Goal: Use online tool/utility: Use online tool/utility

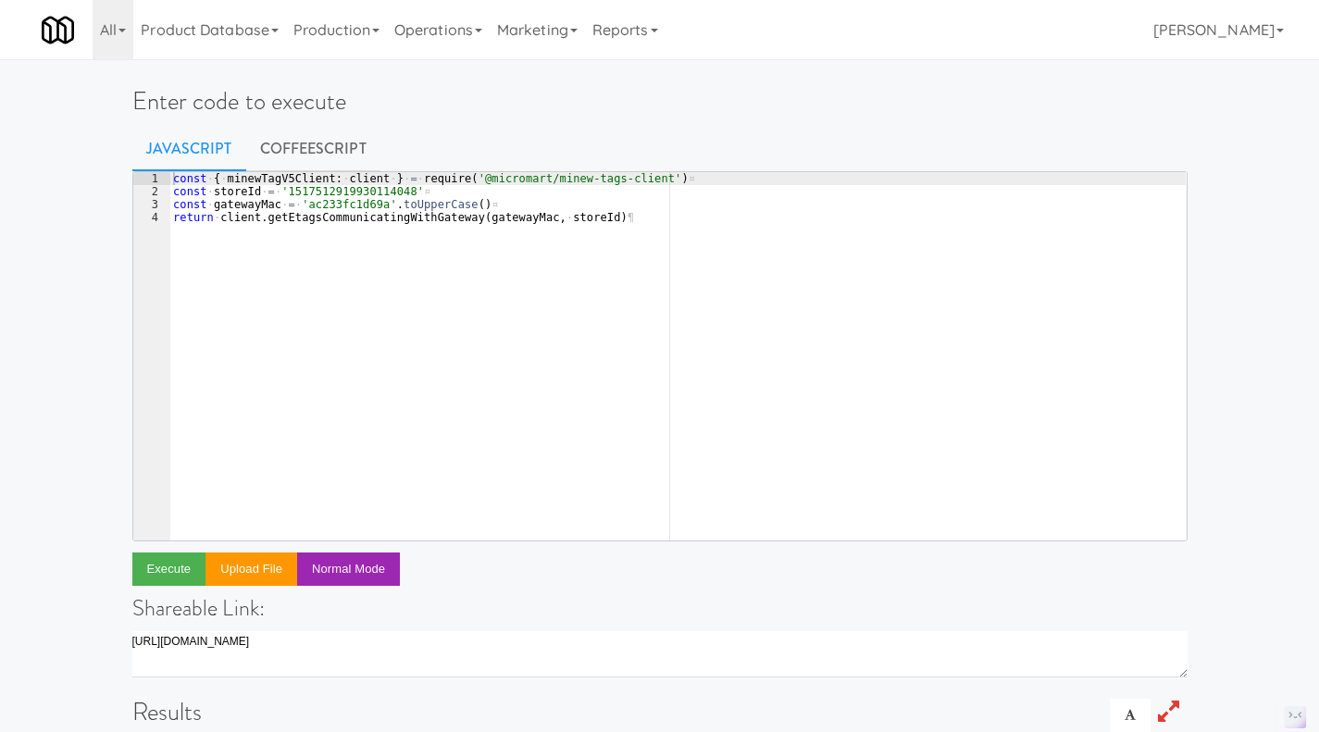
click at [577, 217] on div "const · { · minewTagV5Client : · client · } · = · require ( '@micromart/minew-t…" at bounding box center [677, 369] width 1017 height 394
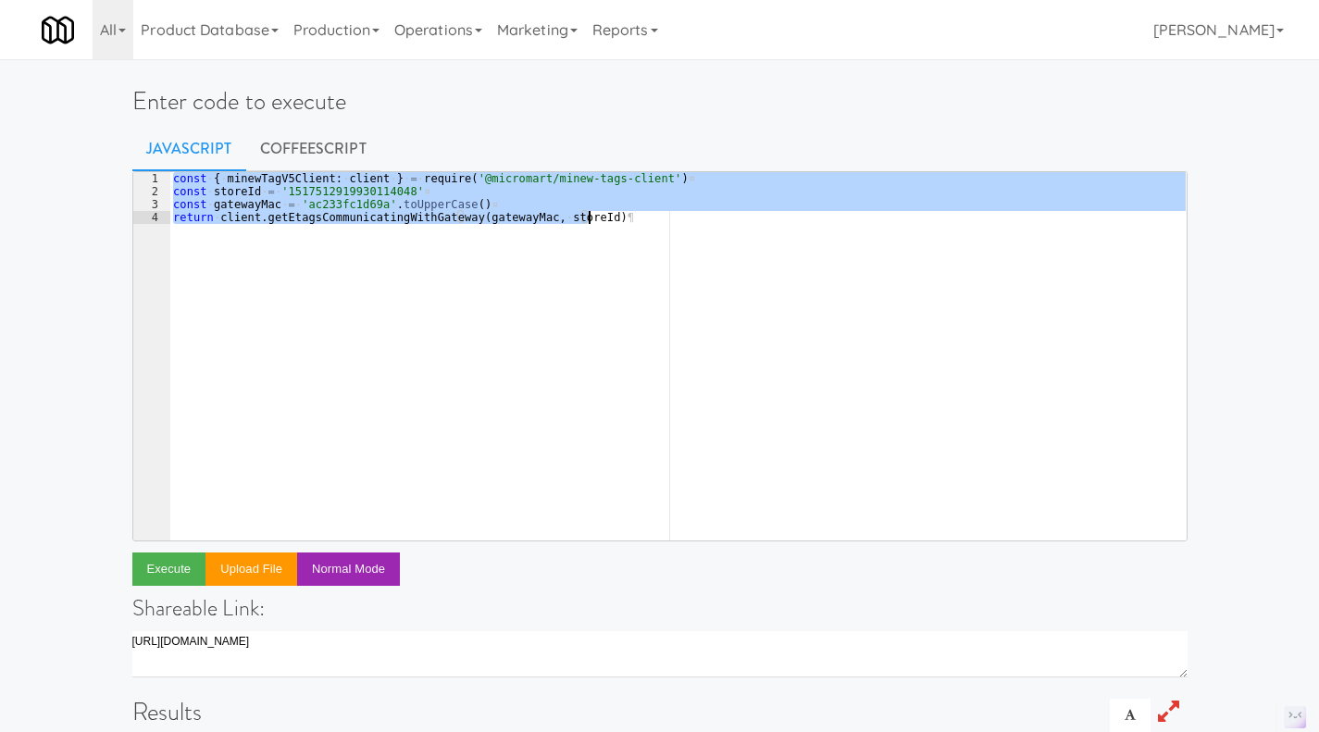
paste textarea ")("
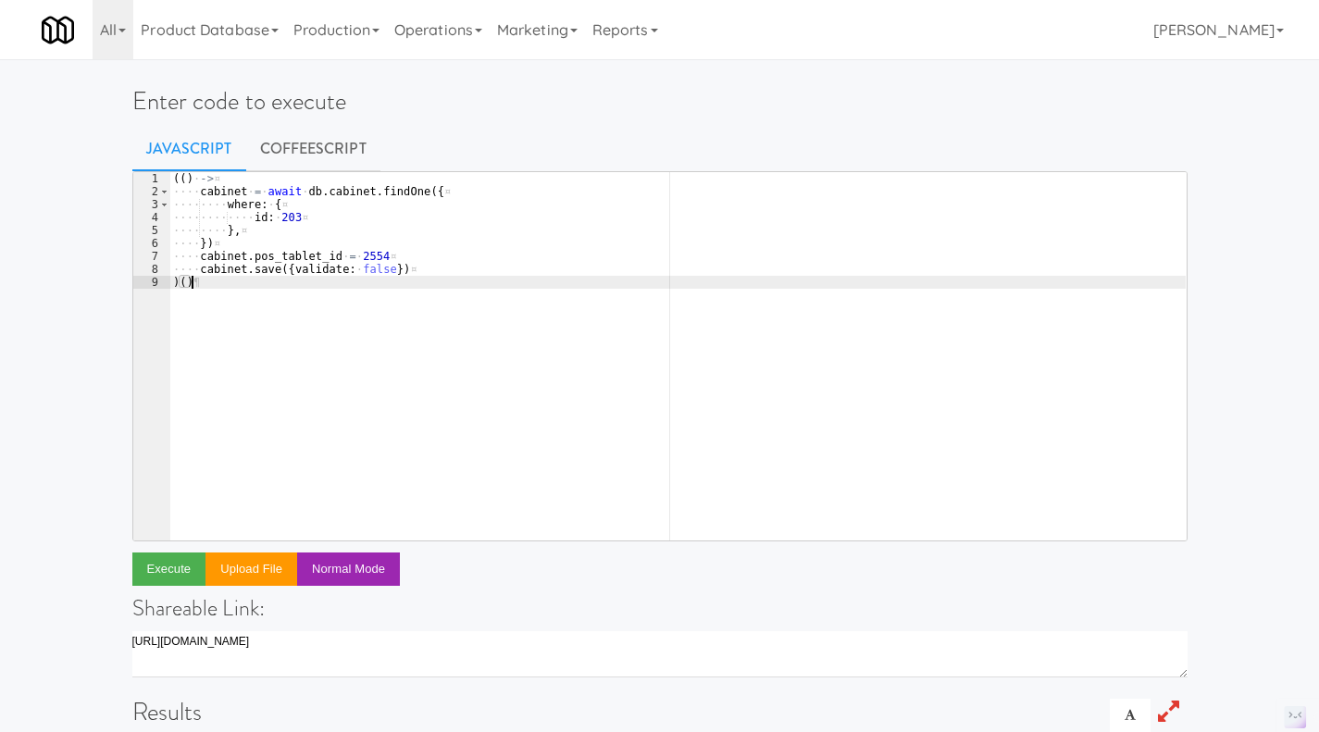
click at [306, 216] on div "(( ) · -> ¤ ···· cabinet · = · await · db . cabinet . findOne ({ ¤ ···· ···· wh…" at bounding box center [677, 369] width 1017 height 394
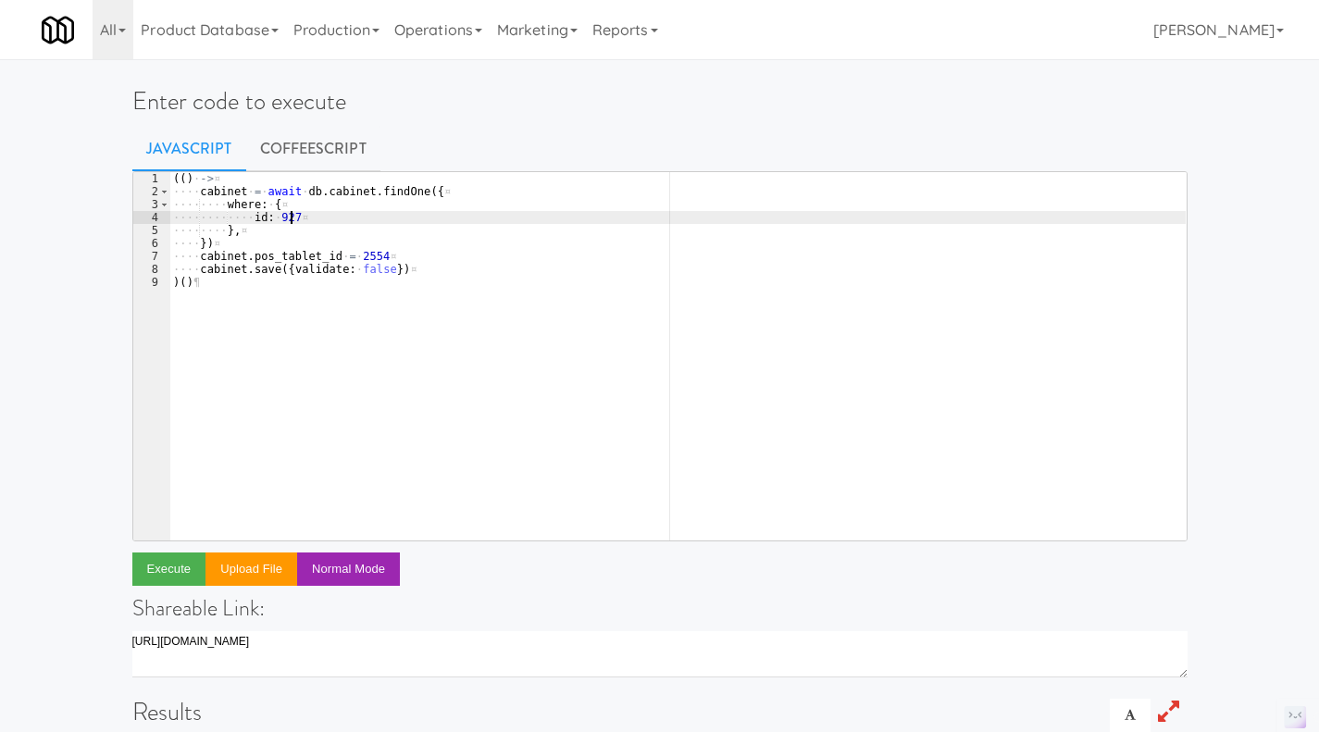
scroll to position [0, 8]
click at [383, 255] on div "(( ) · -> ¤ ···· cabinet · = · await · db . cabinet . findOne ({ ¤ ···· ···· wh…" at bounding box center [677, 369] width 1017 height 394
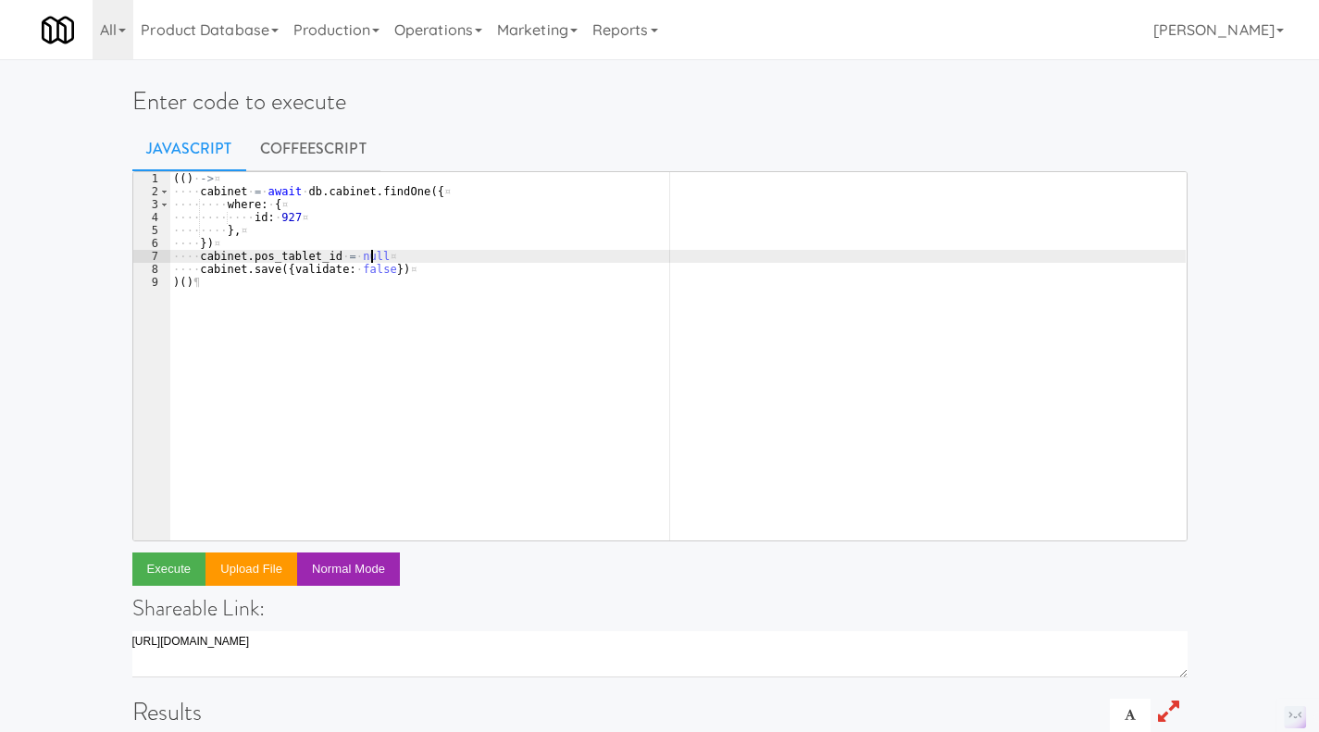
scroll to position [0, 15]
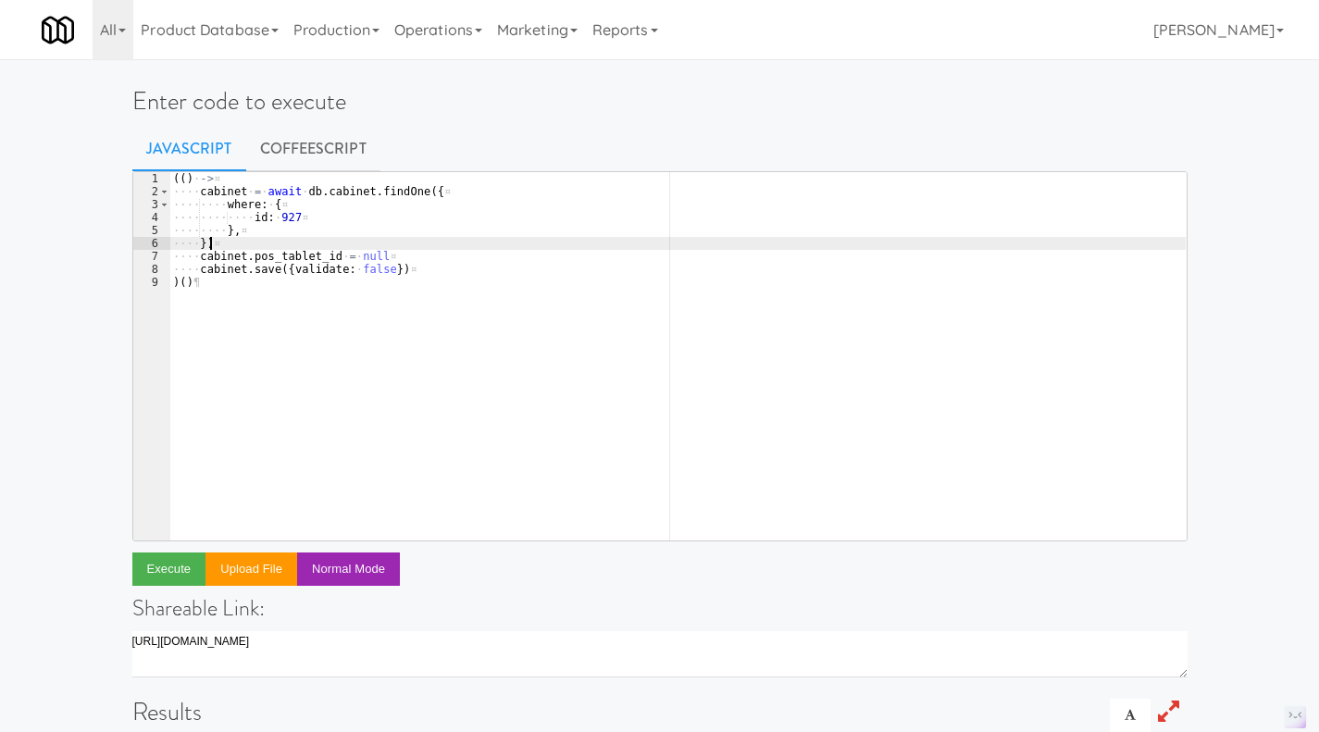
click at [414, 242] on div "(( ) · -> ¤ ···· cabinet · = · await · db . cabinet . findOne ({ ¤ ···· ···· wh…" at bounding box center [677, 369] width 1017 height 394
click at [281, 306] on div "(( ) · -> ¤ ···· cabinet · = · await · db . cabinet . findOne ({ ¤ ···· ···· wh…" at bounding box center [677, 369] width 1017 height 394
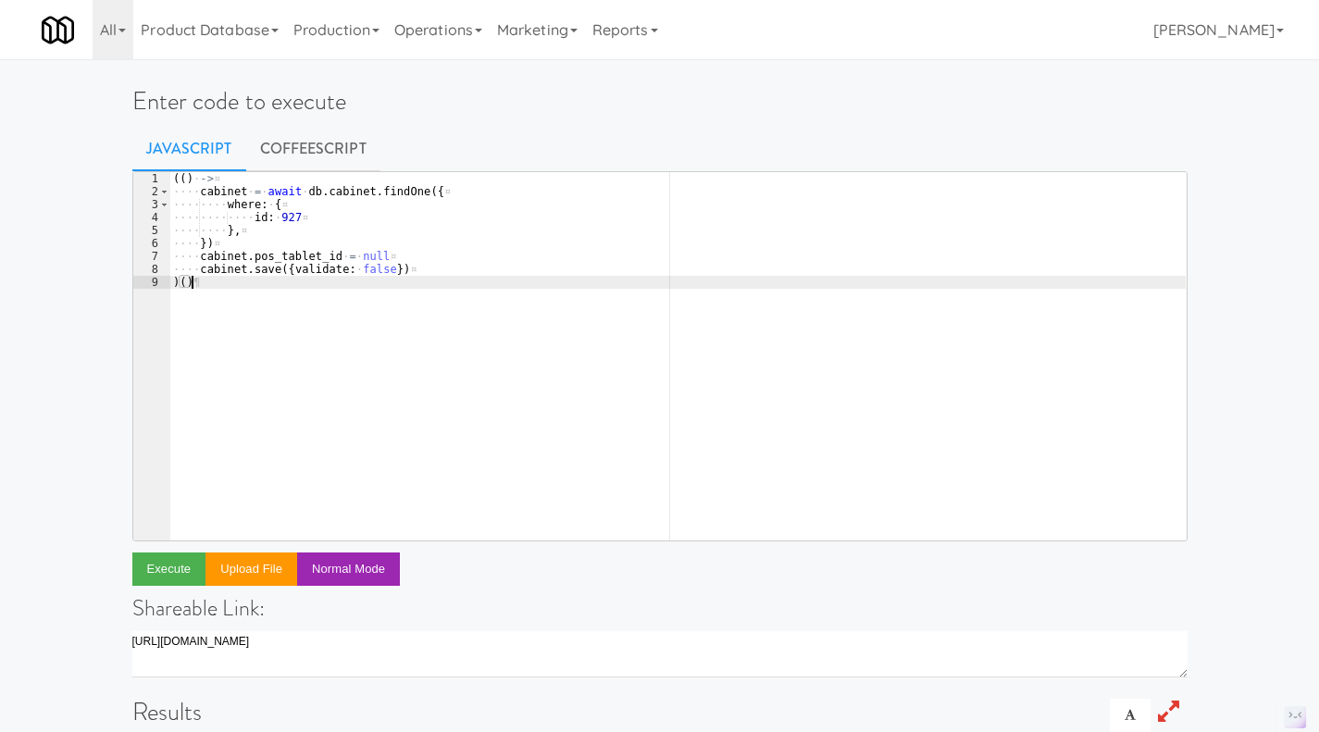
scroll to position [0, 0]
click at [208, 267] on div "(( ) · -> ¤ ···· cabinet · = · await · db . cabinet . findOne ({ ¤ ···· ···· wh…" at bounding box center [677, 369] width 1017 height 394
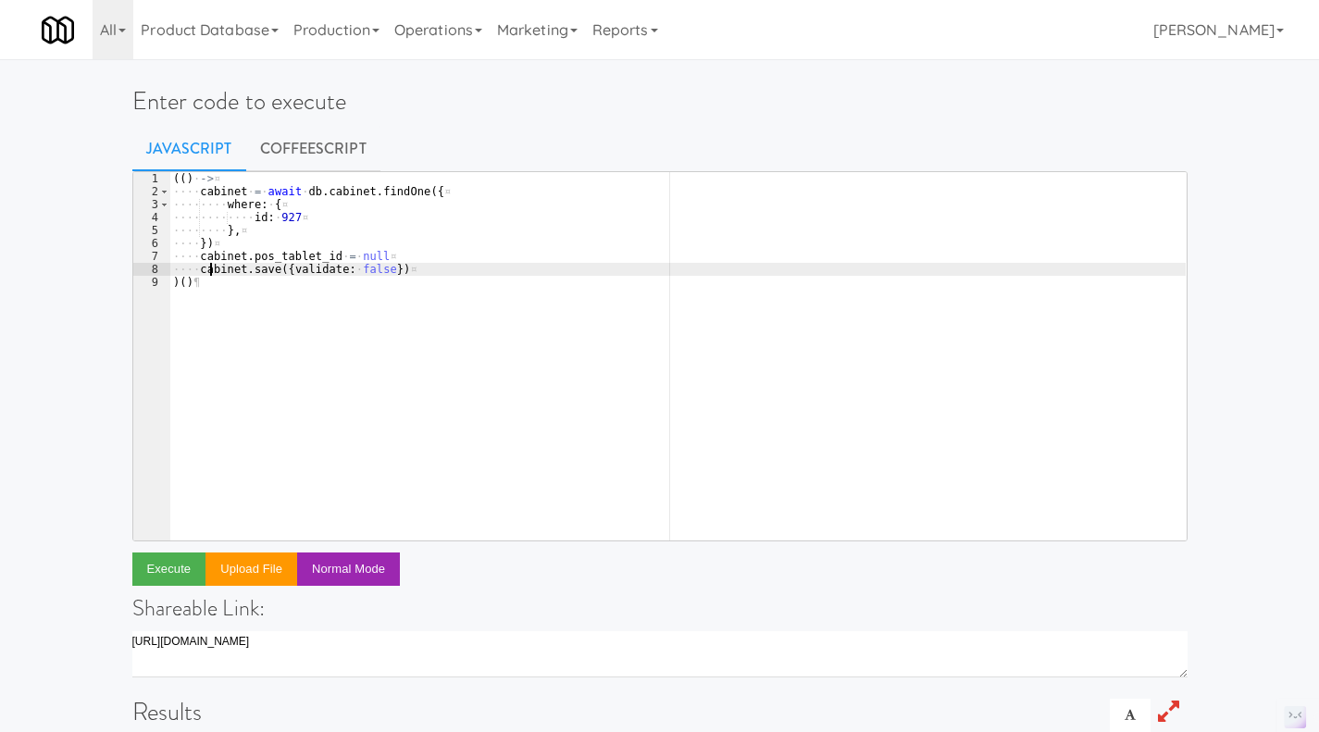
click at [322, 237] on div "(( ) · -> ¤ ···· cabinet · = · await · db . cabinet . findOne ({ ¤ ···· ···· wh…" at bounding box center [677, 369] width 1017 height 394
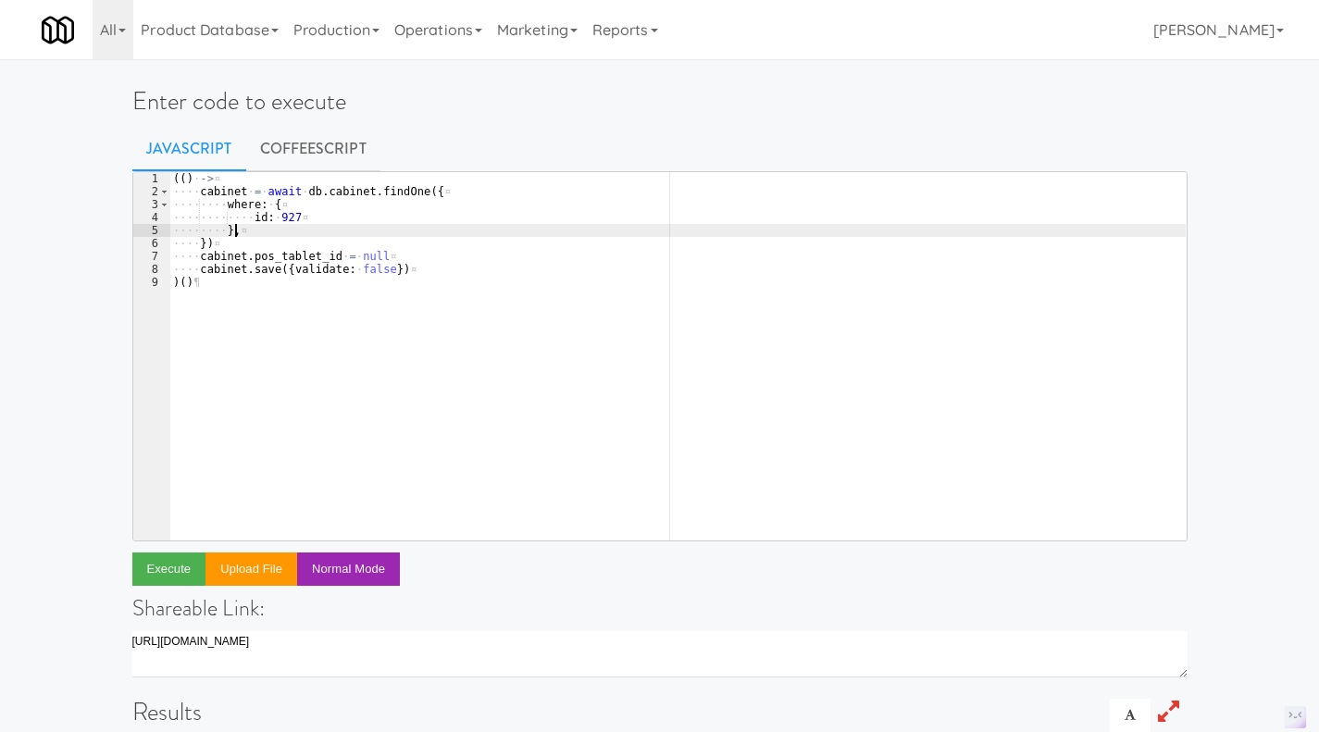
click at [288, 296] on div "(( ) · -> ¤ ···· cabinet · = · await · db . cabinet . findOne ({ ¤ ···· ···· wh…" at bounding box center [677, 369] width 1017 height 394
type textarea ")()"
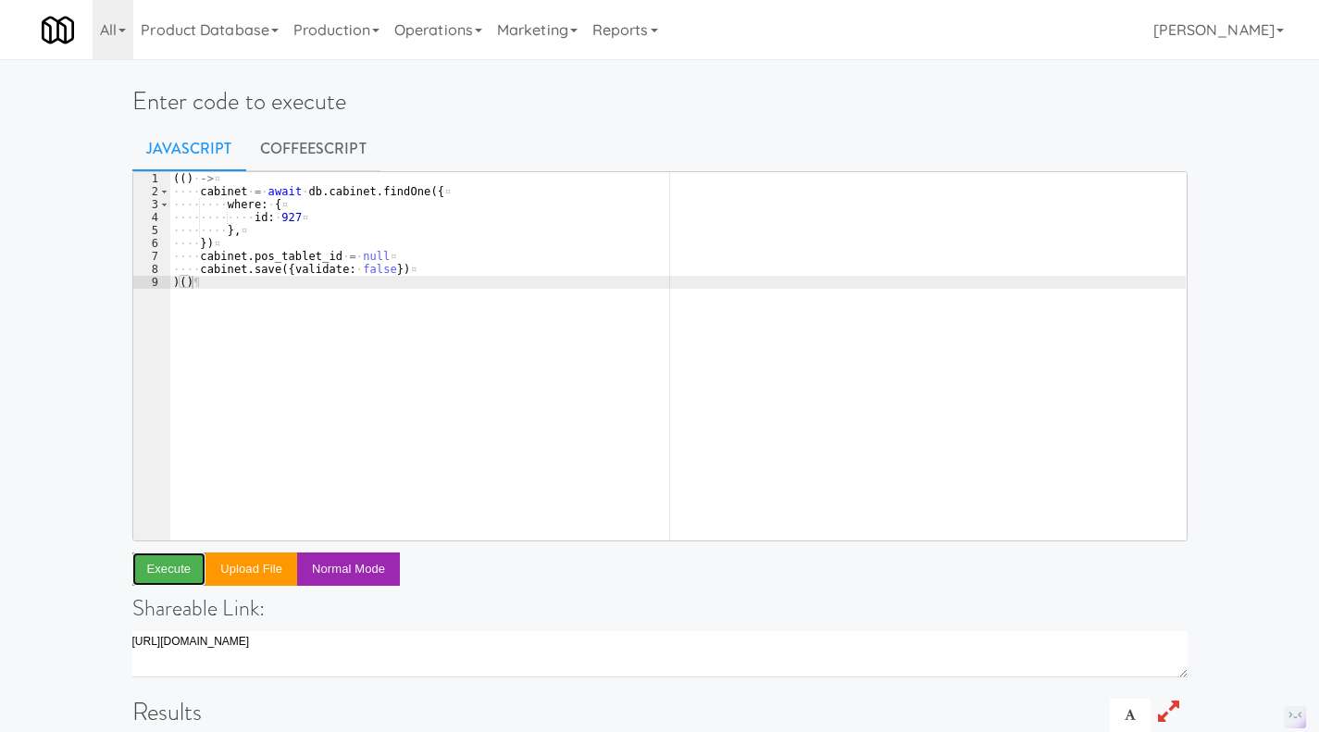
click at [175, 561] on button "Execute" at bounding box center [169, 569] width 74 height 33
click at [294, 149] on link "CoffeeScript" at bounding box center [313, 149] width 134 height 46
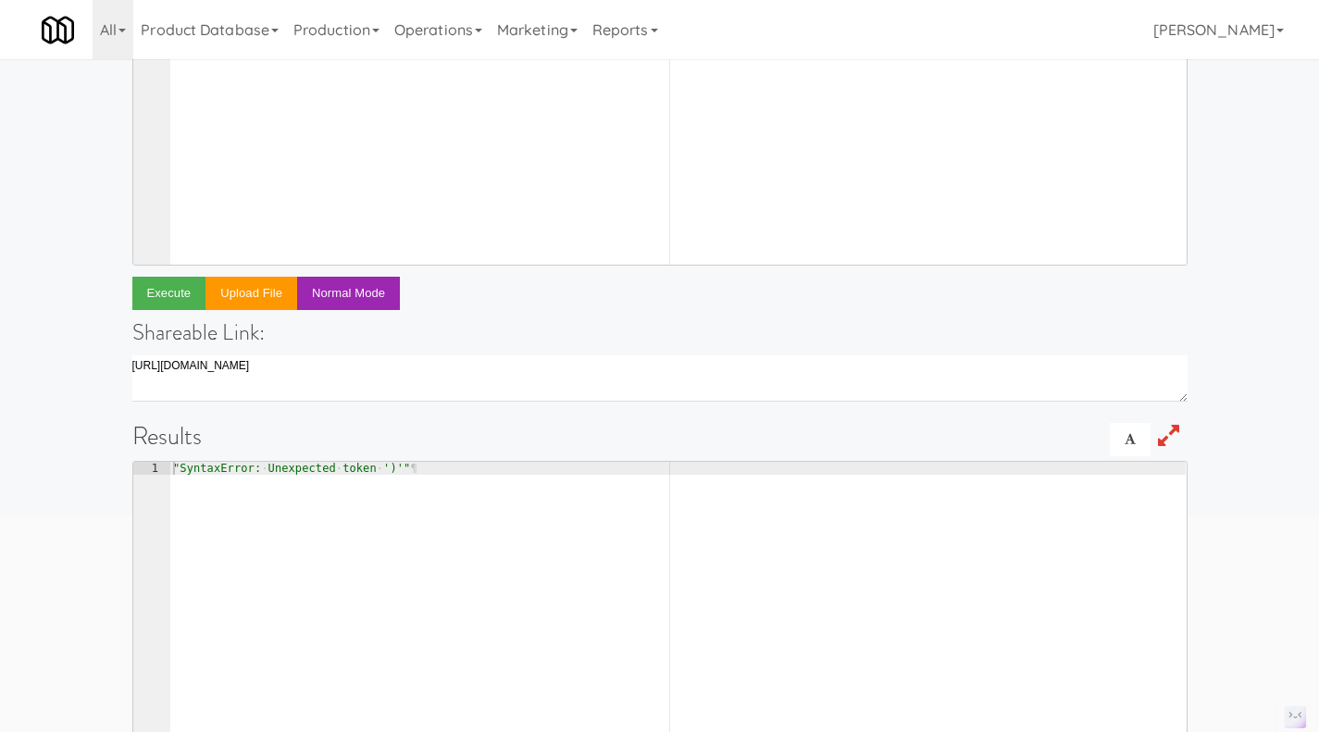
scroll to position [277, 0]
click at [167, 286] on button "Execute" at bounding box center [169, 292] width 74 height 33
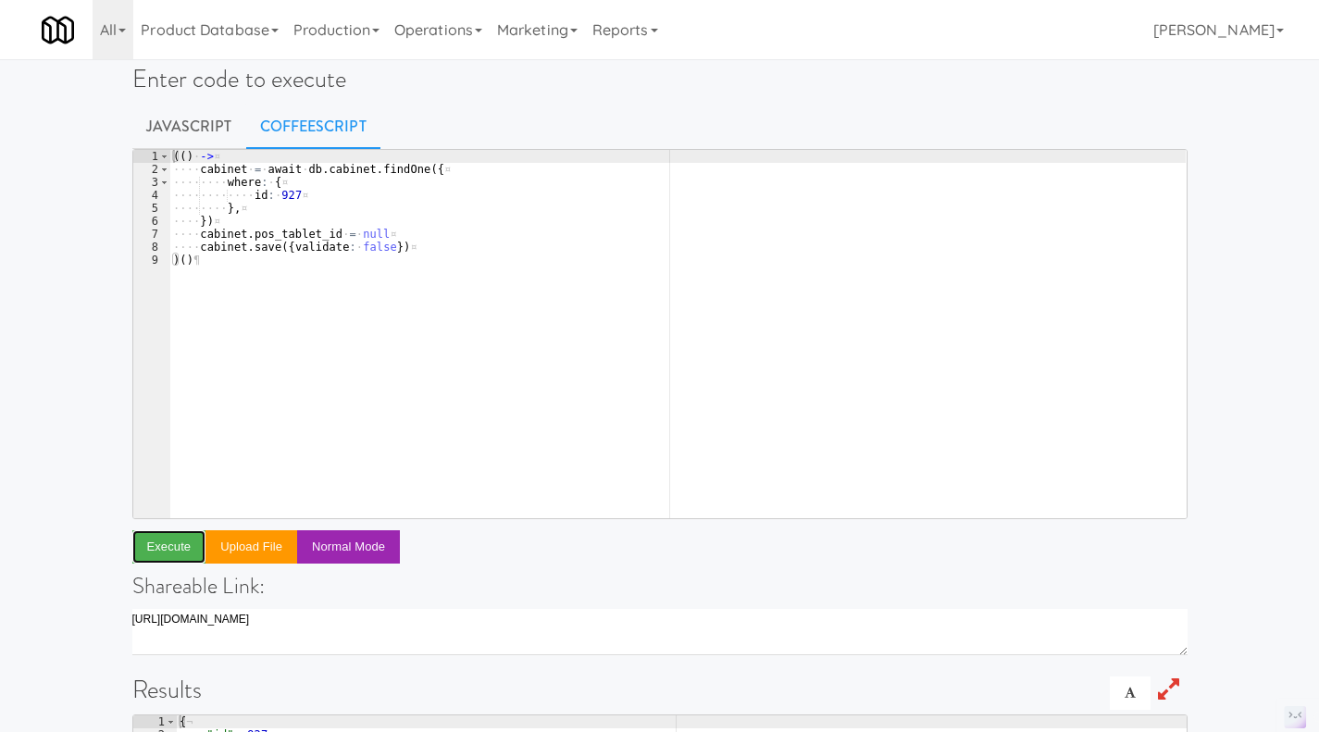
scroll to position [0, 0]
